Goal: Task Accomplishment & Management: Complete application form

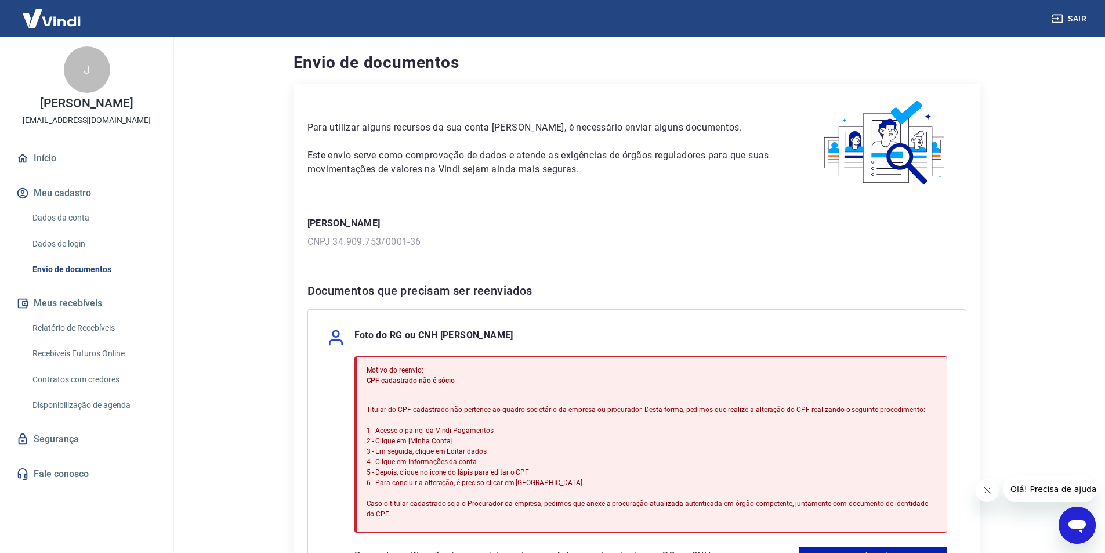
scroll to position [160, 0]
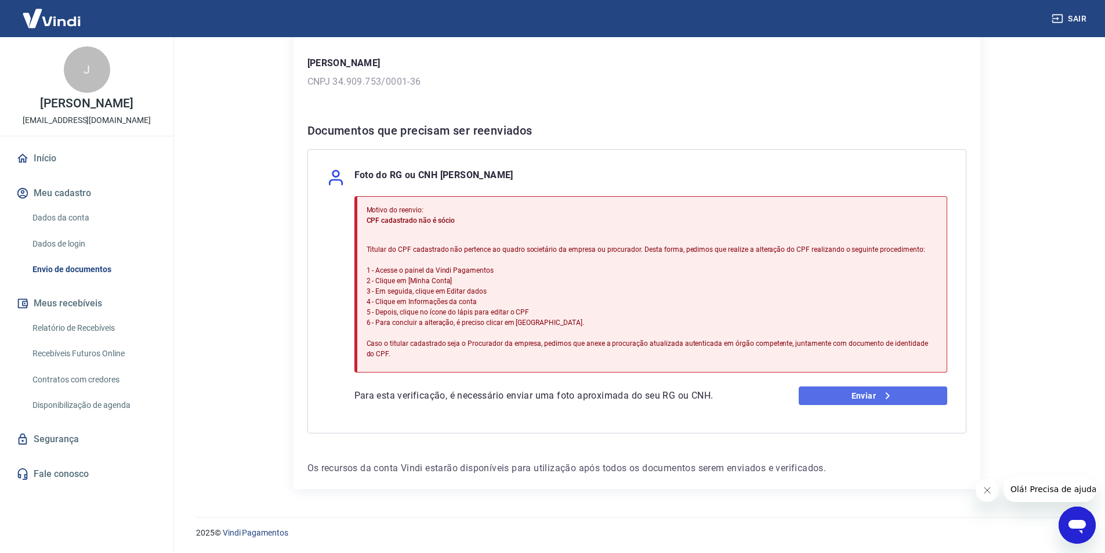
click at [893, 399] on icon at bounding box center [888, 396] width 14 height 14
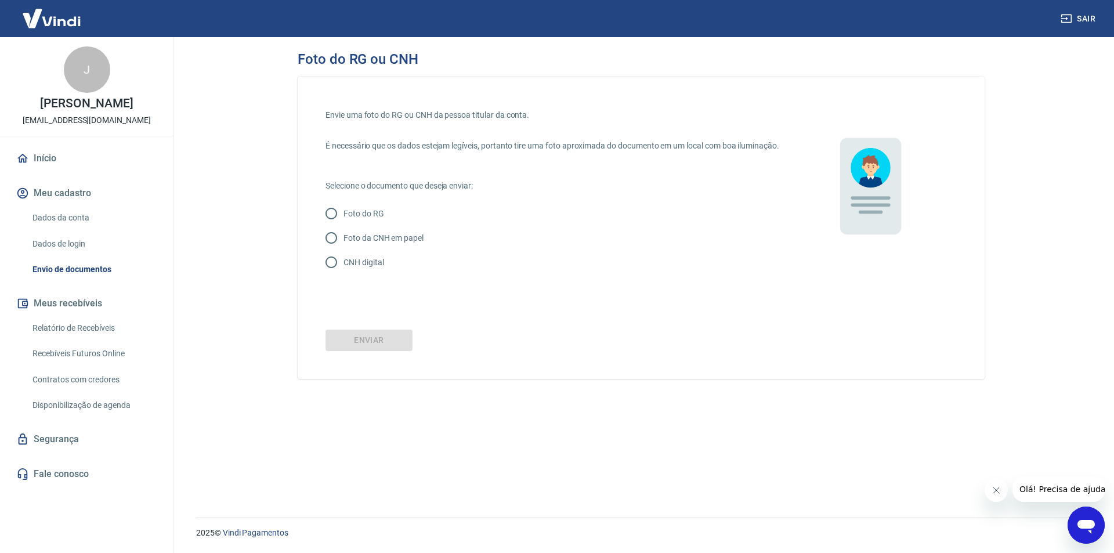
click at [474, 379] on div "Envie uma foto do RG ou CNH da pessoa titular da conta. É necessário que os dad…" at bounding box center [641, 228] width 687 height 302
click at [374, 269] on p "CNH digital" at bounding box center [363, 262] width 40 height 12
click at [343, 270] on input "CNH digital" at bounding box center [331, 262] width 24 height 24
radio input "true"
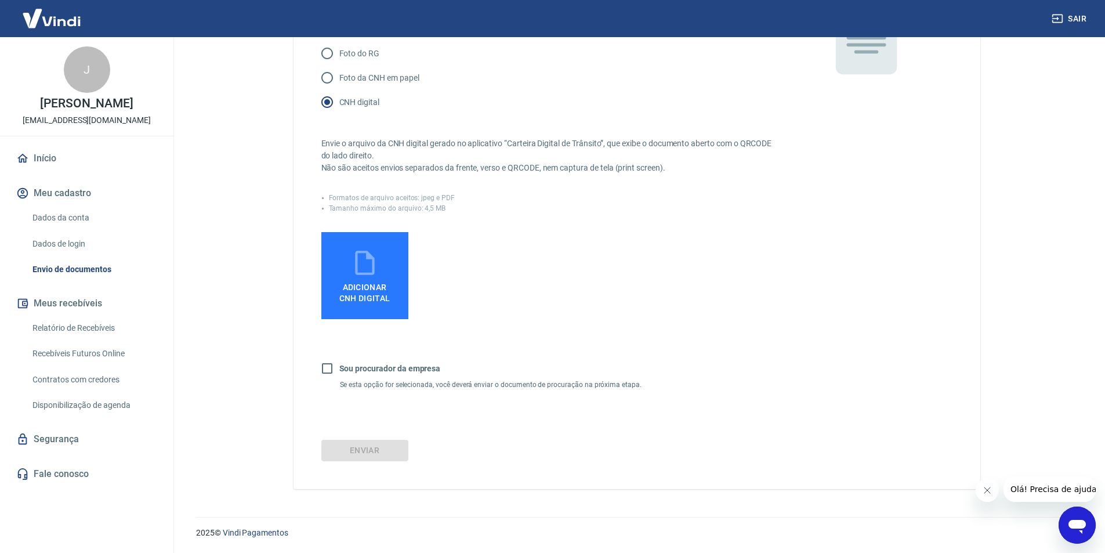
scroll to position [56, 0]
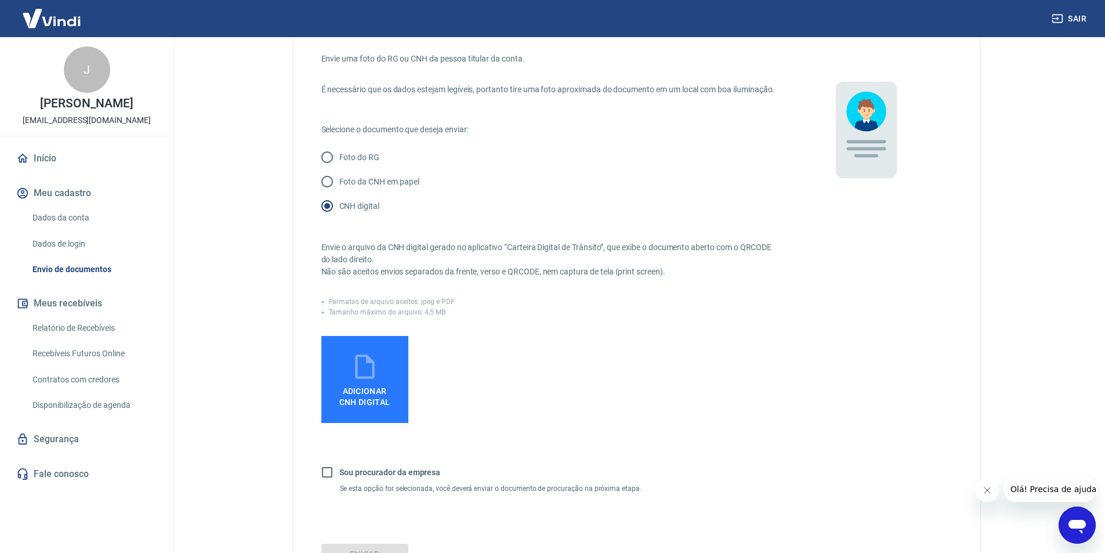
click at [401, 188] on p "Foto da CNH em papel" at bounding box center [379, 182] width 80 height 12
click at [339, 194] on input "Foto da CNH em papel" at bounding box center [327, 181] width 24 height 24
radio input "true"
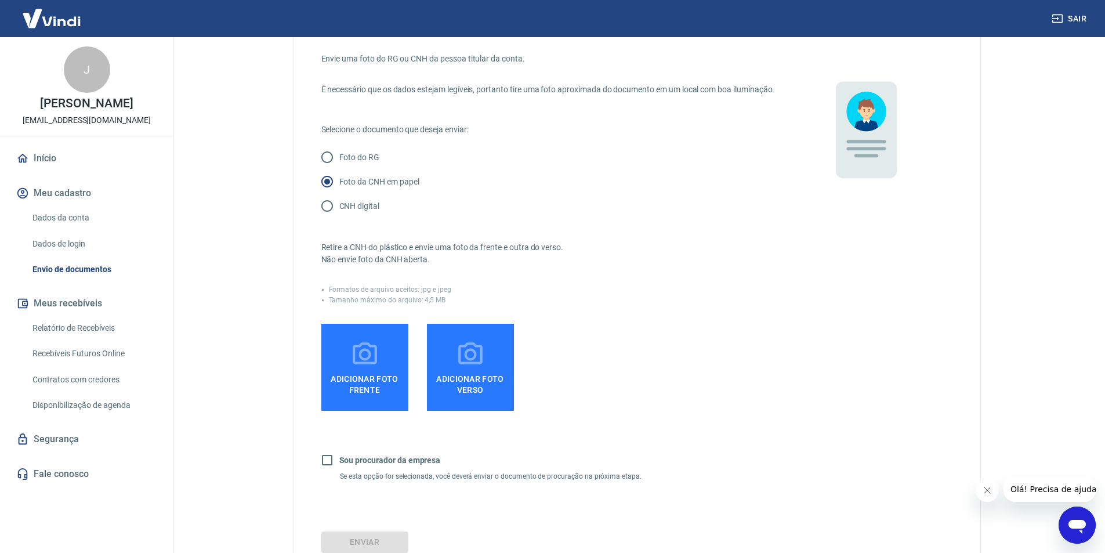
scroll to position [160, 0]
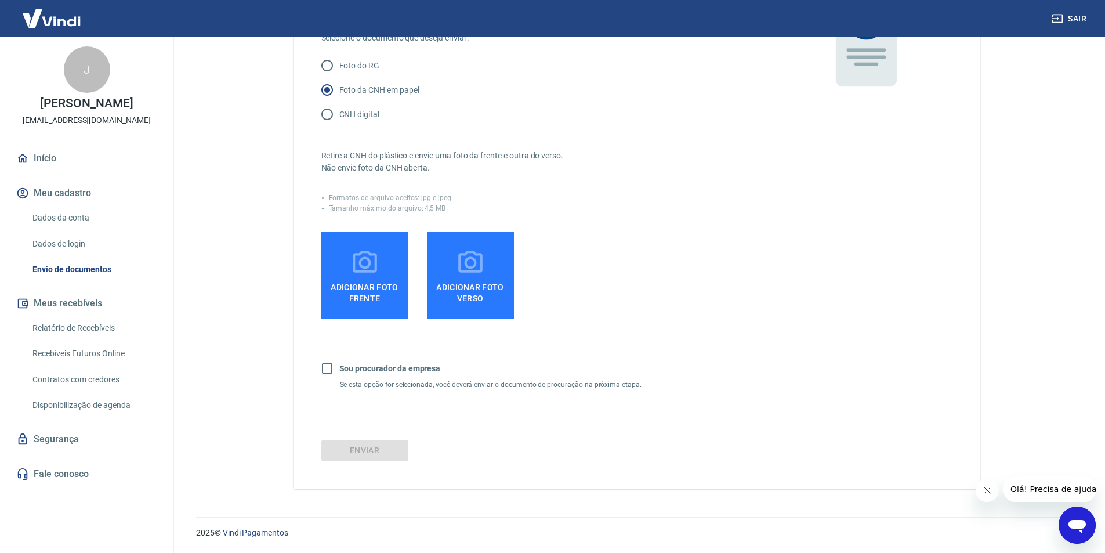
click at [386, 375] on label "Sou procurador da empresa" at bounding box center [378, 368] width 126 height 24
click at [339, 375] on input "Sou procurador da empresa" at bounding box center [327, 368] width 24 height 24
checkbox input "true"
click at [371, 265] on icon at bounding box center [364, 262] width 29 height 29
click at [0, 0] on input "Adicionar foto frente" at bounding box center [0, 0] width 0 height 0
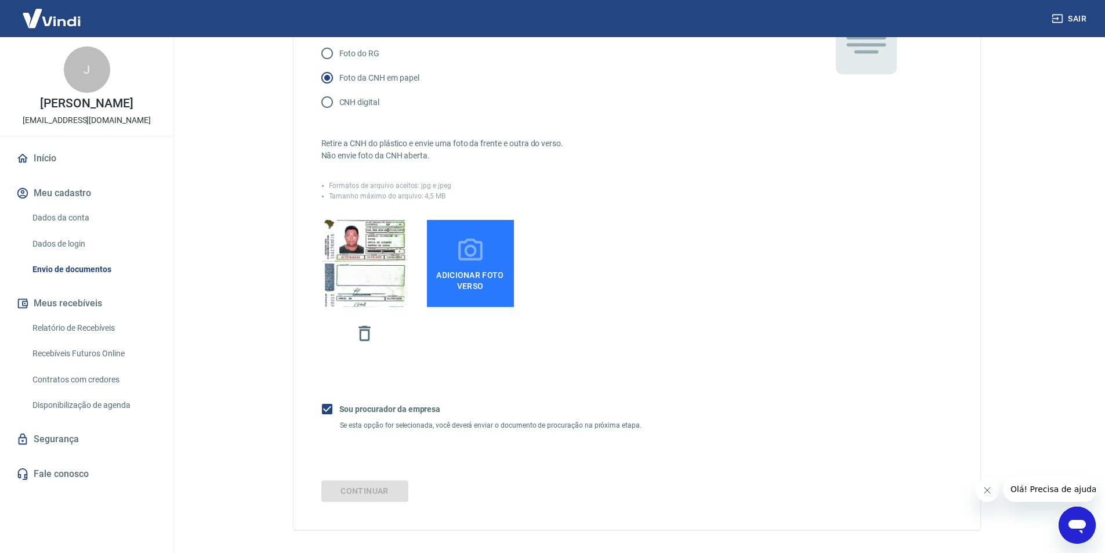
click at [482, 291] on span "Adicionar foto verso" at bounding box center [471, 278] width 78 height 26
click at [0, 0] on input "Adicionar foto verso" at bounding box center [0, 0] width 0 height 0
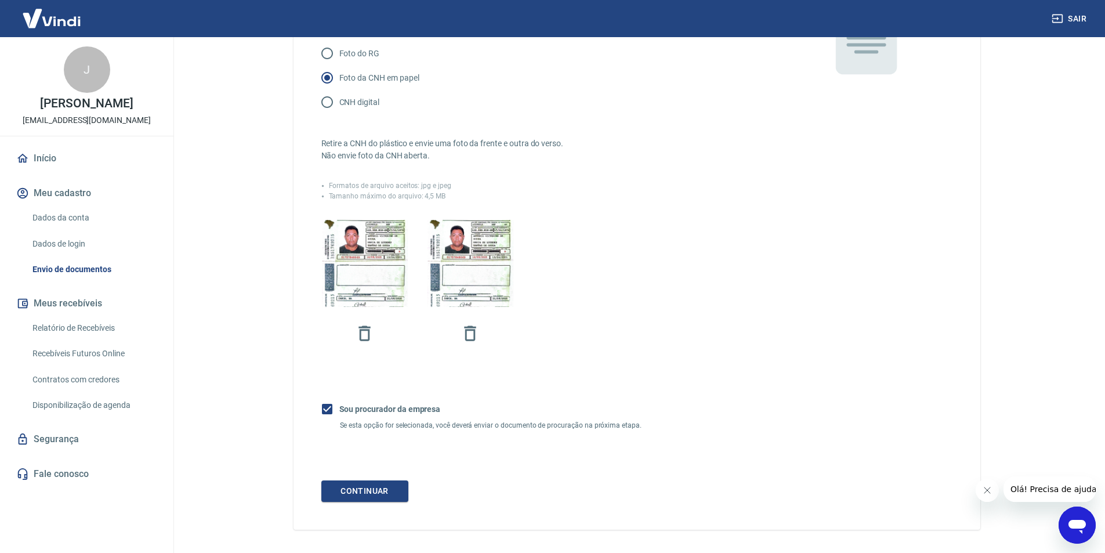
scroll to position [213, 0]
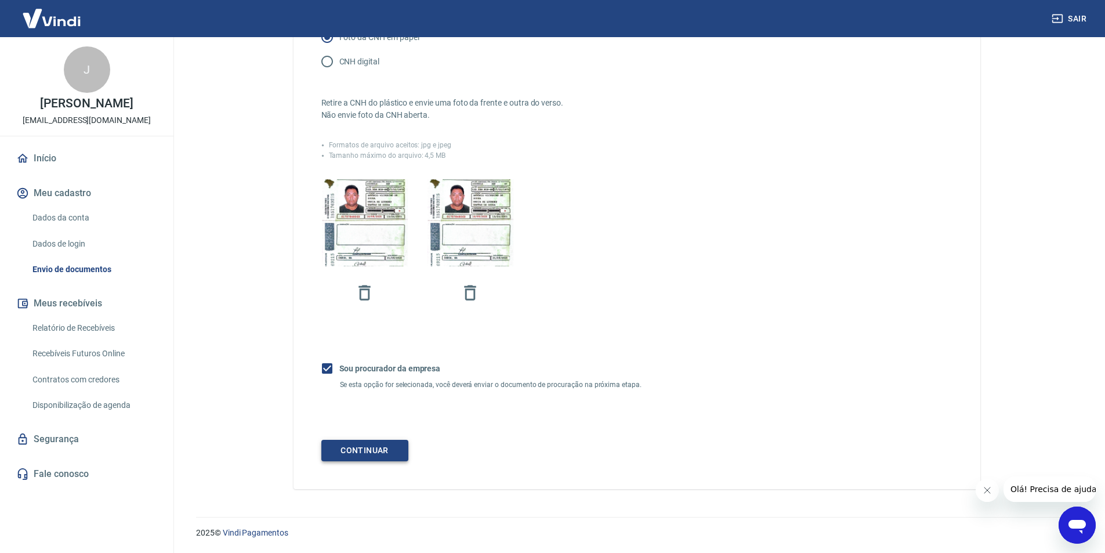
click at [336, 451] on button "Continuar" at bounding box center [364, 450] width 87 height 21
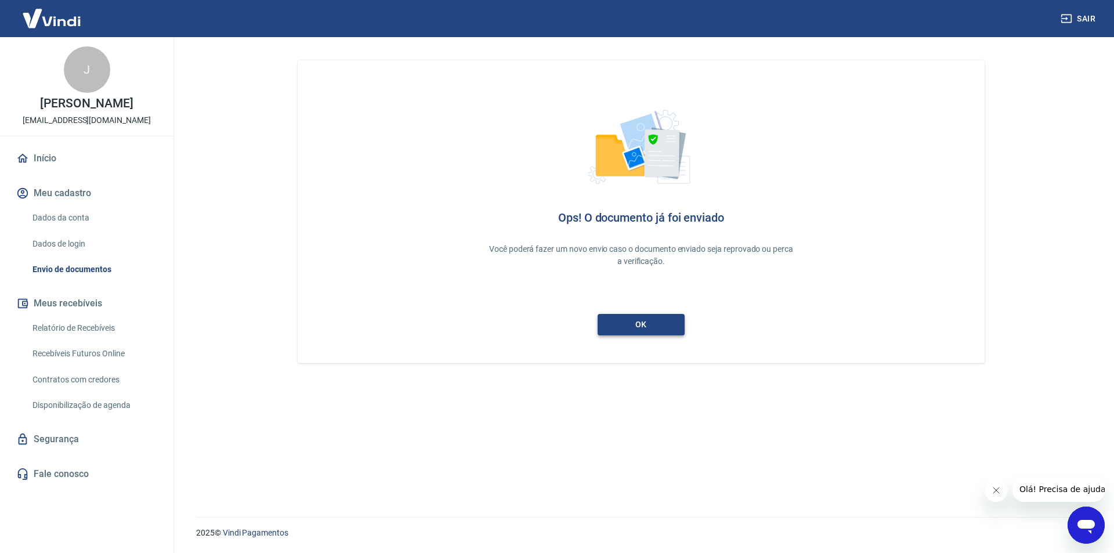
click at [626, 325] on link "ok" at bounding box center [641, 324] width 87 height 21
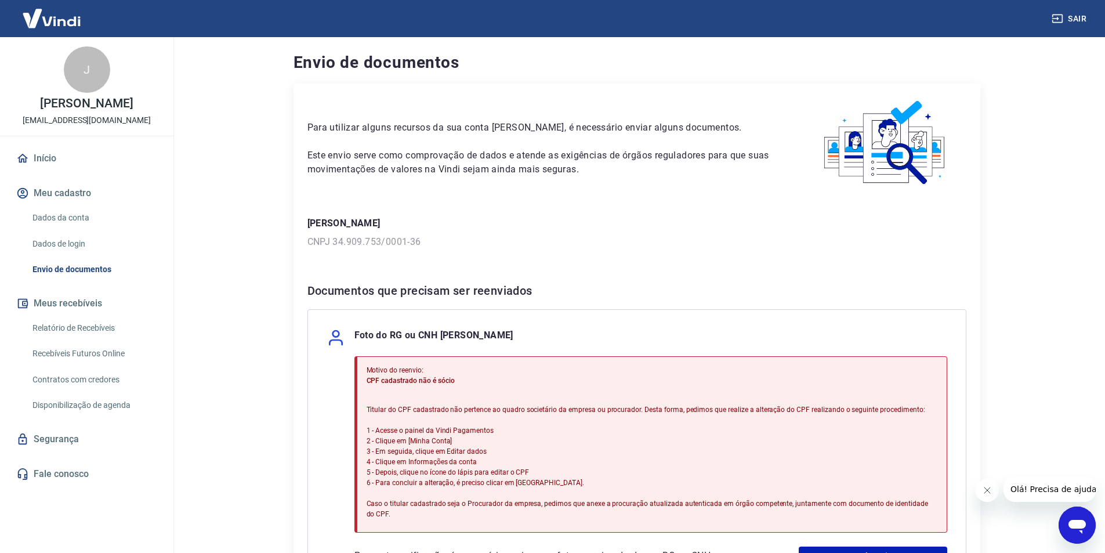
scroll to position [160, 0]
